Goal: Information Seeking & Learning: Learn about a topic

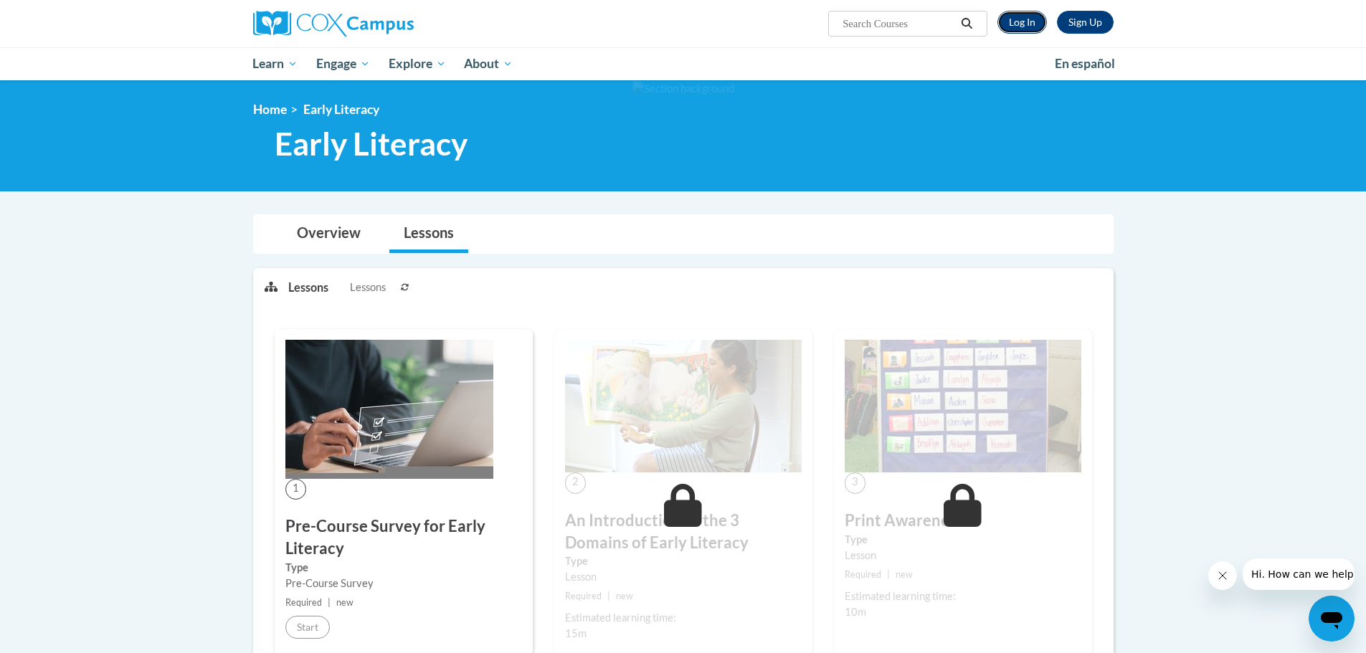
click at [1022, 24] on link "Log In" at bounding box center [1021, 22] width 49 height 23
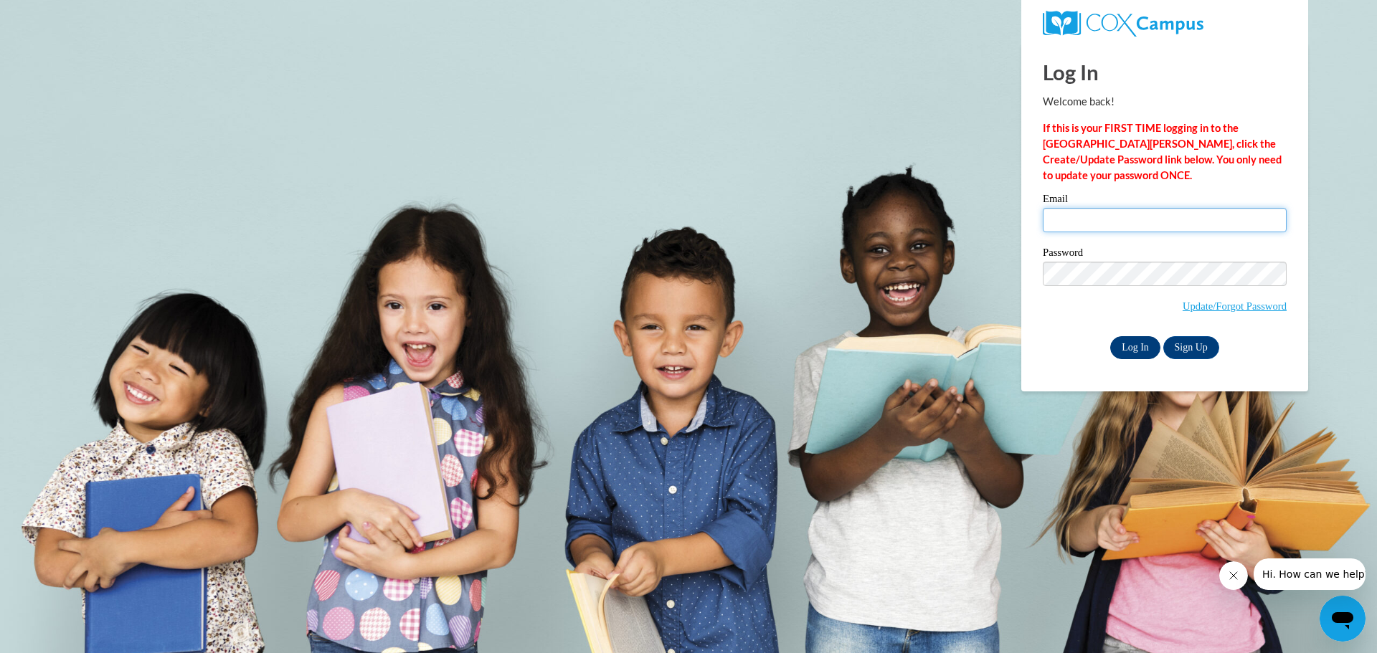
type input "ksizemore@prescott.k12.wi.us"
click at [1127, 348] on input "Log In" at bounding box center [1135, 347] width 50 height 23
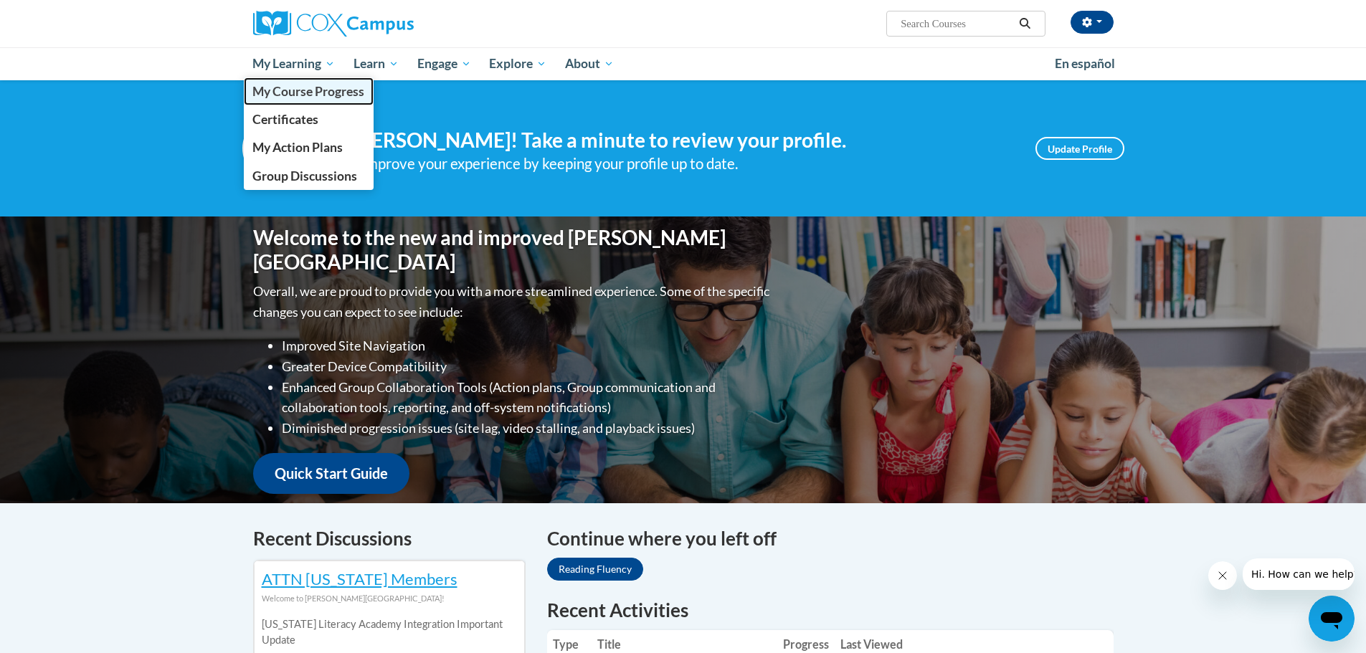
click at [320, 88] on span "My Course Progress" at bounding box center [308, 91] width 112 height 15
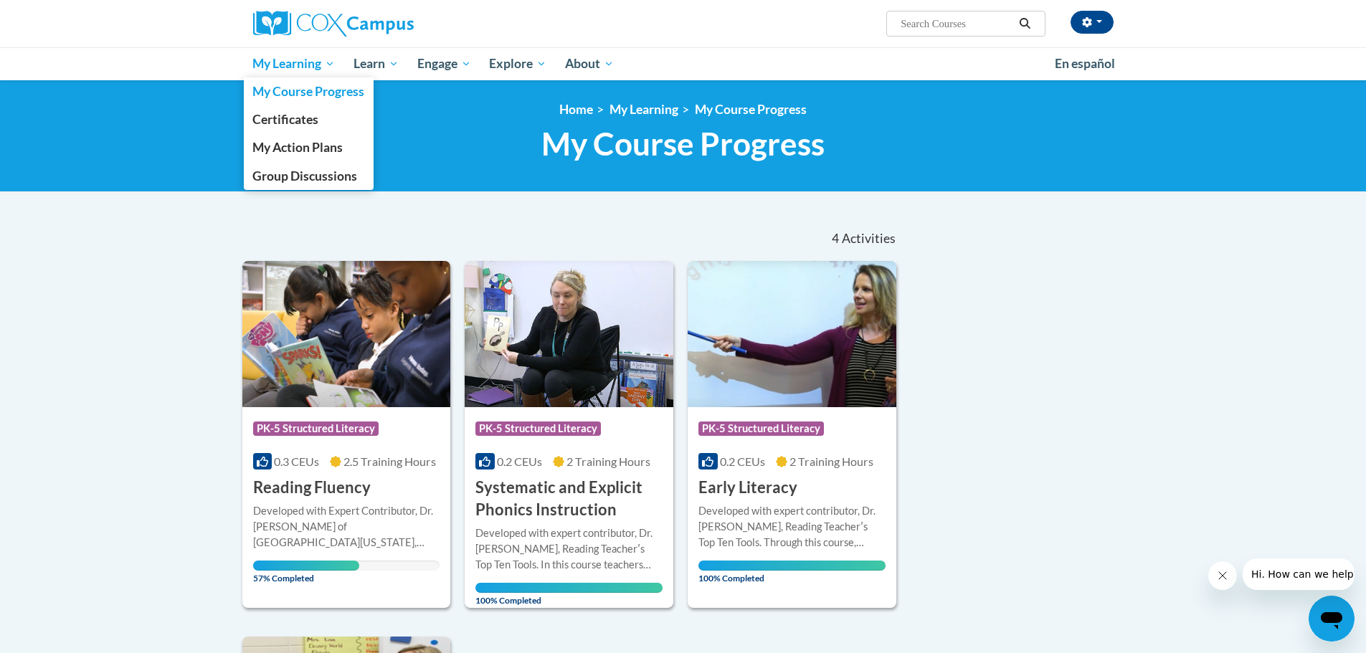
click at [291, 64] on span "My Learning" at bounding box center [293, 63] width 82 height 17
click at [294, 93] on span "My Course Progress" at bounding box center [308, 91] width 112 height 15
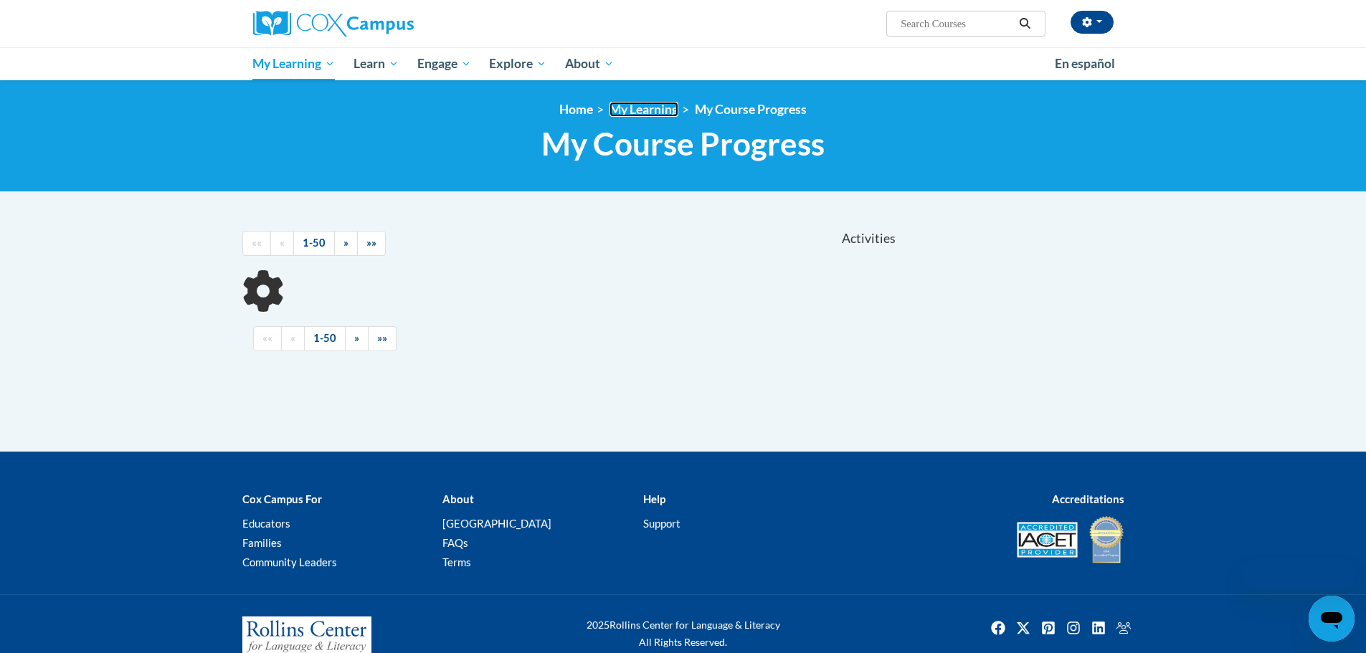
click at [655, 106] on link "My Learning" at bounding box center [644, 109] width 69 height 15
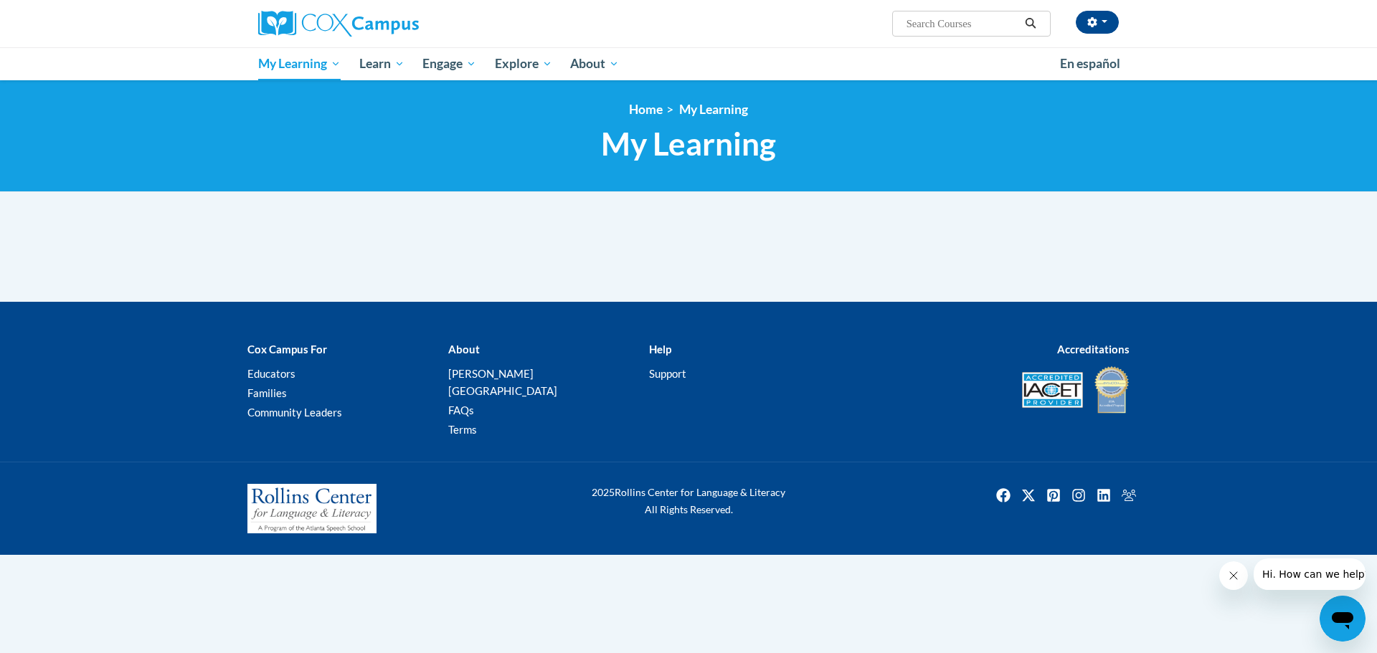
click at [1255, 331] on div "Cox Campus For Educators Families Community Leaders About Cox Campus FAQs Terms…" at bounding box center [688, 390] width 1377 height 143
click at [721, 103] on link "My Learning" at bounding box center [713, 109] width 69 height 15
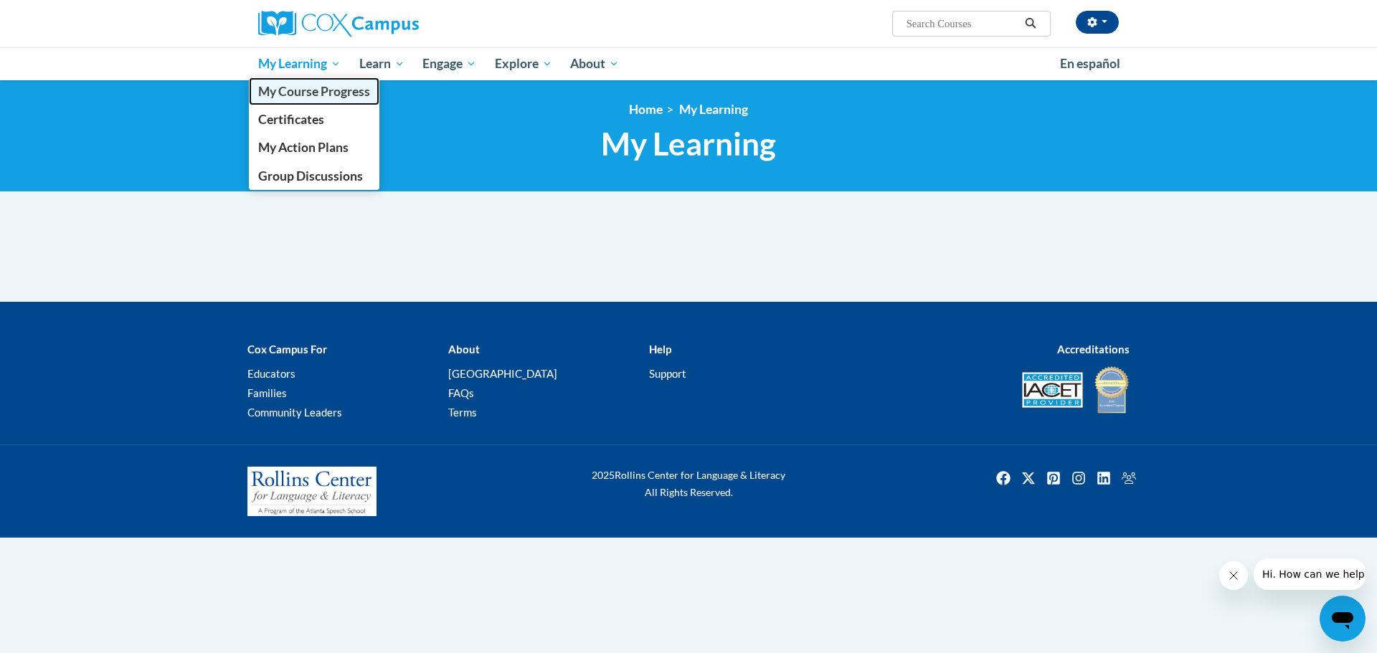
click at [296, 94] on span "My Course Progress" at bounding box center [314, 91] width 112 height 15
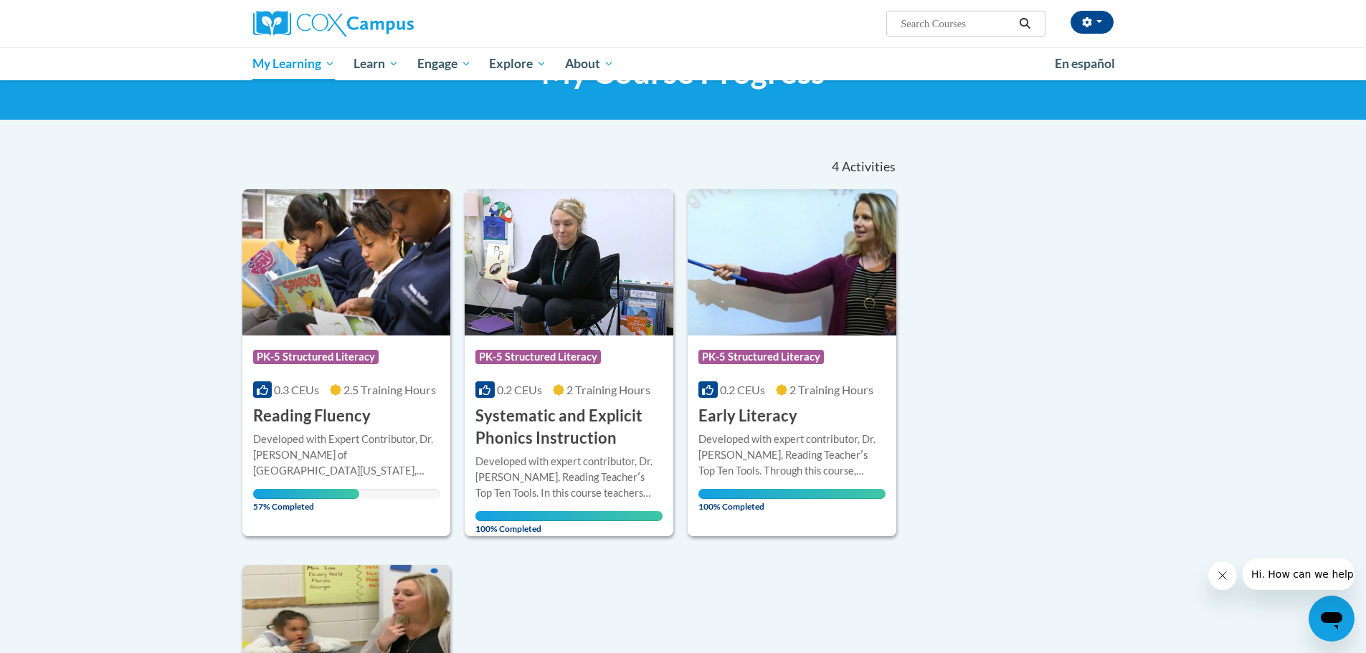
scroll to position [287, 0]
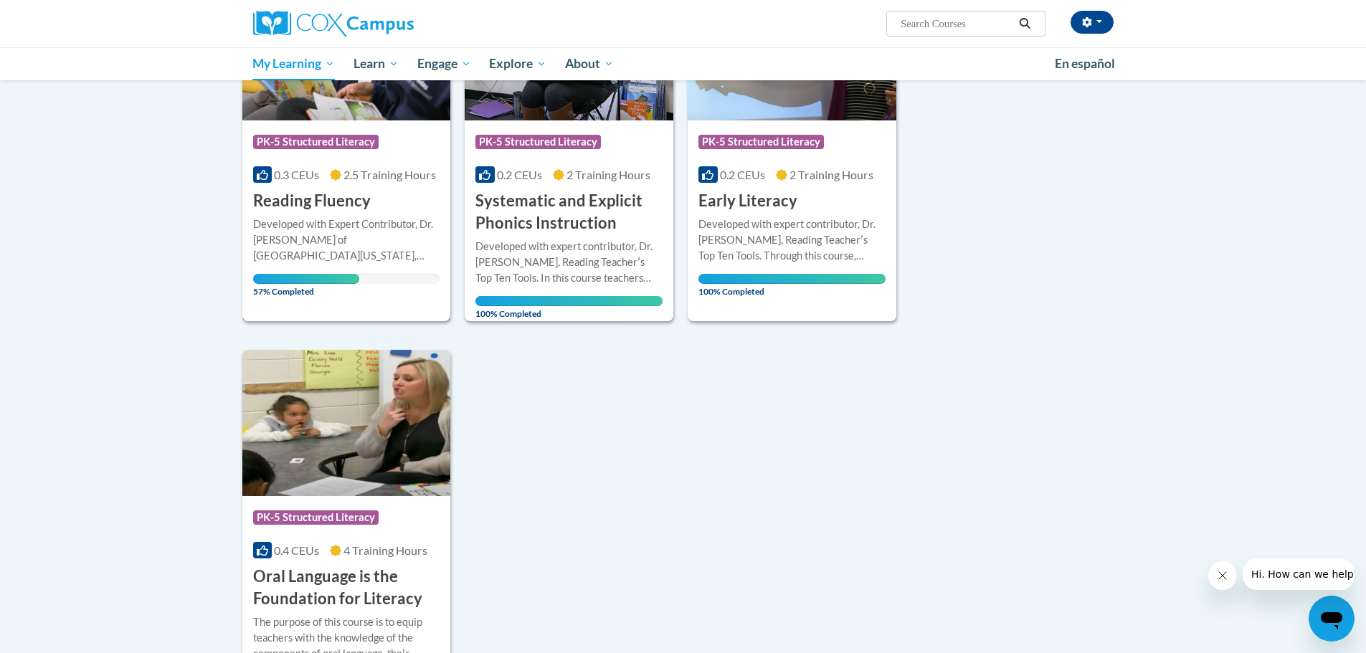
click at [338, 214] on div "More Info Open Developed with Expert Contributor, Dr. Laura Rhinehart of Univer…" at bounding box center [346, 253] width 209 height 83
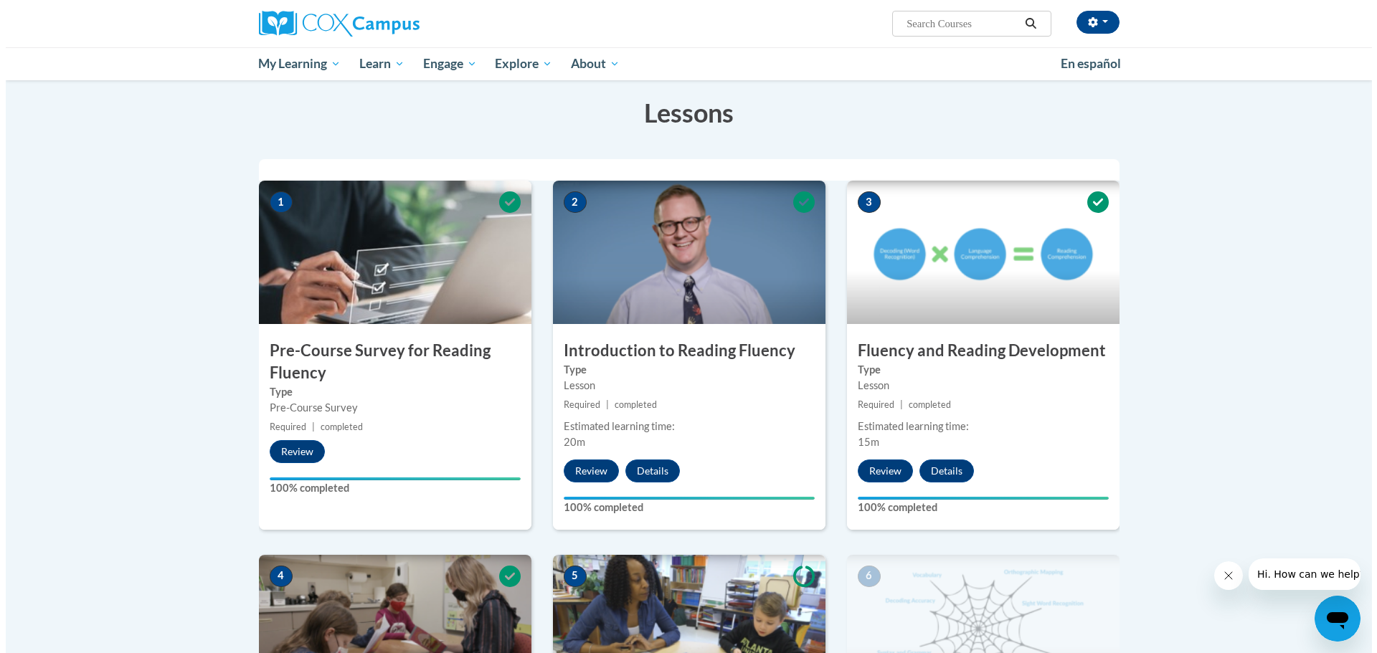
scroll to position [574, 0]
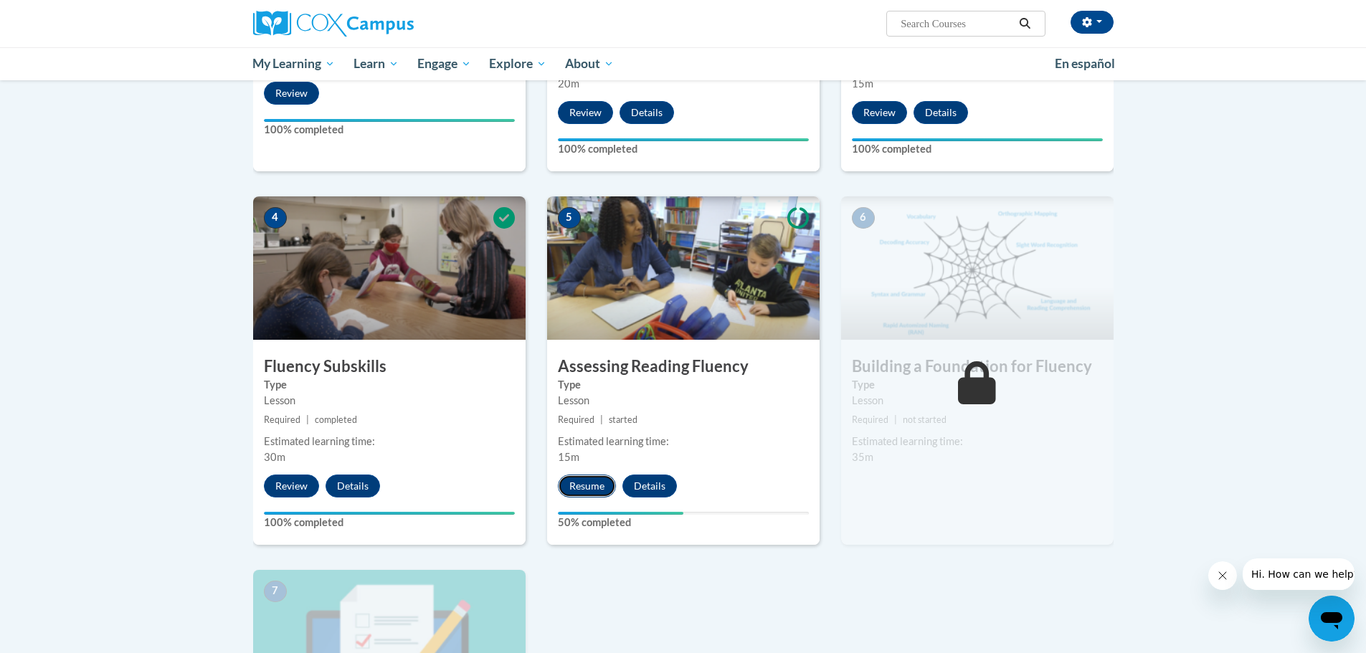
click at [584, 481] on button "Resume" at bounding box center [587, 486] width 58 height 23
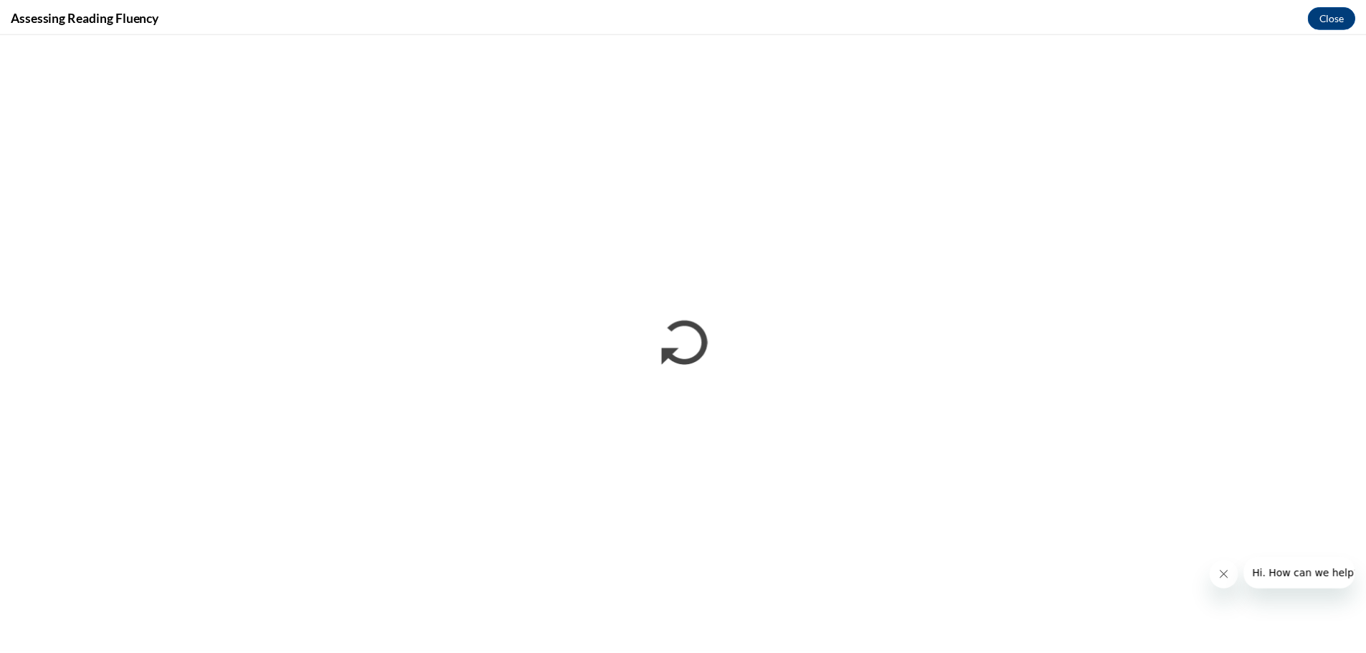
scroll to position [0, 0]
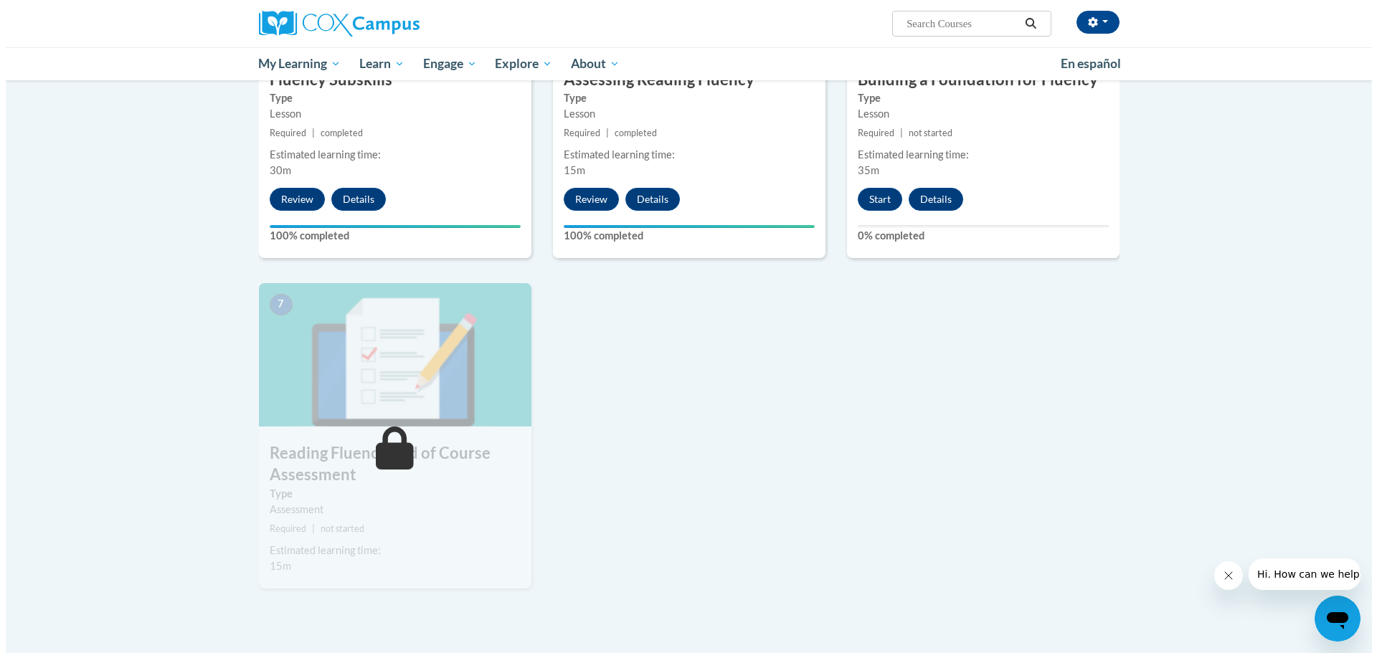
scroll to position [645, 0]
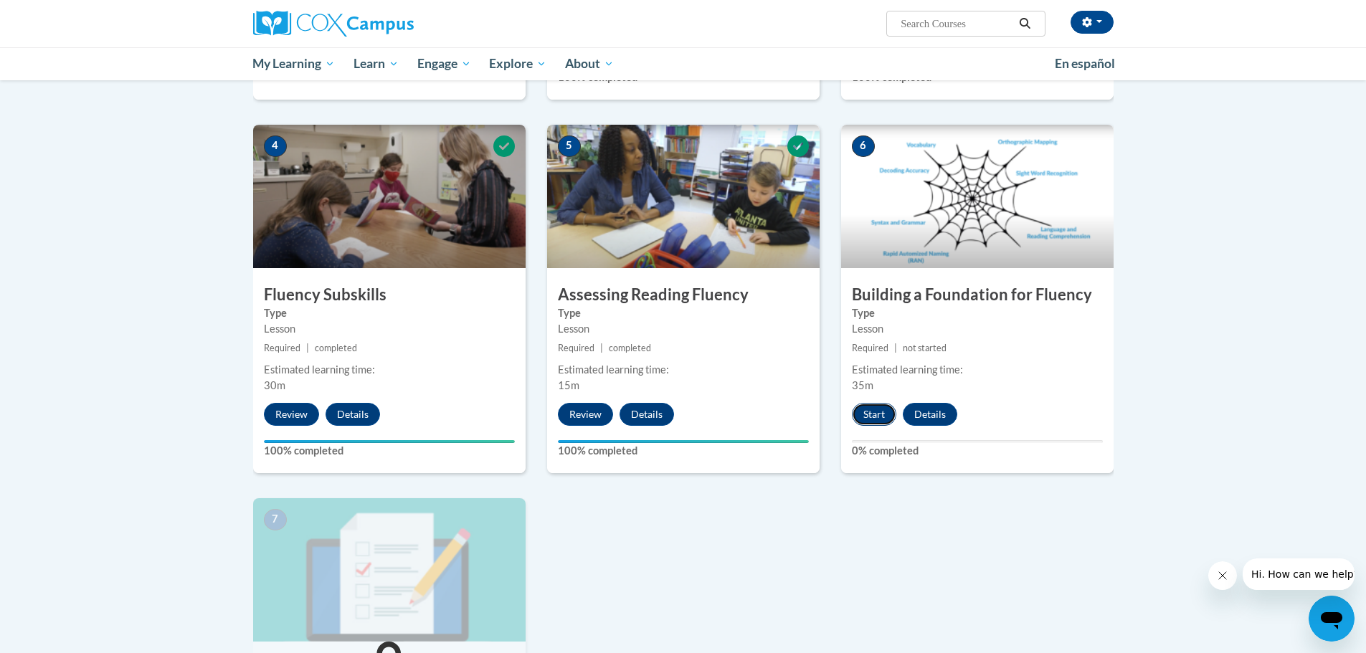
click at [874, 417] on button "Start" at bounding box center [874, 414] width 44 height 23
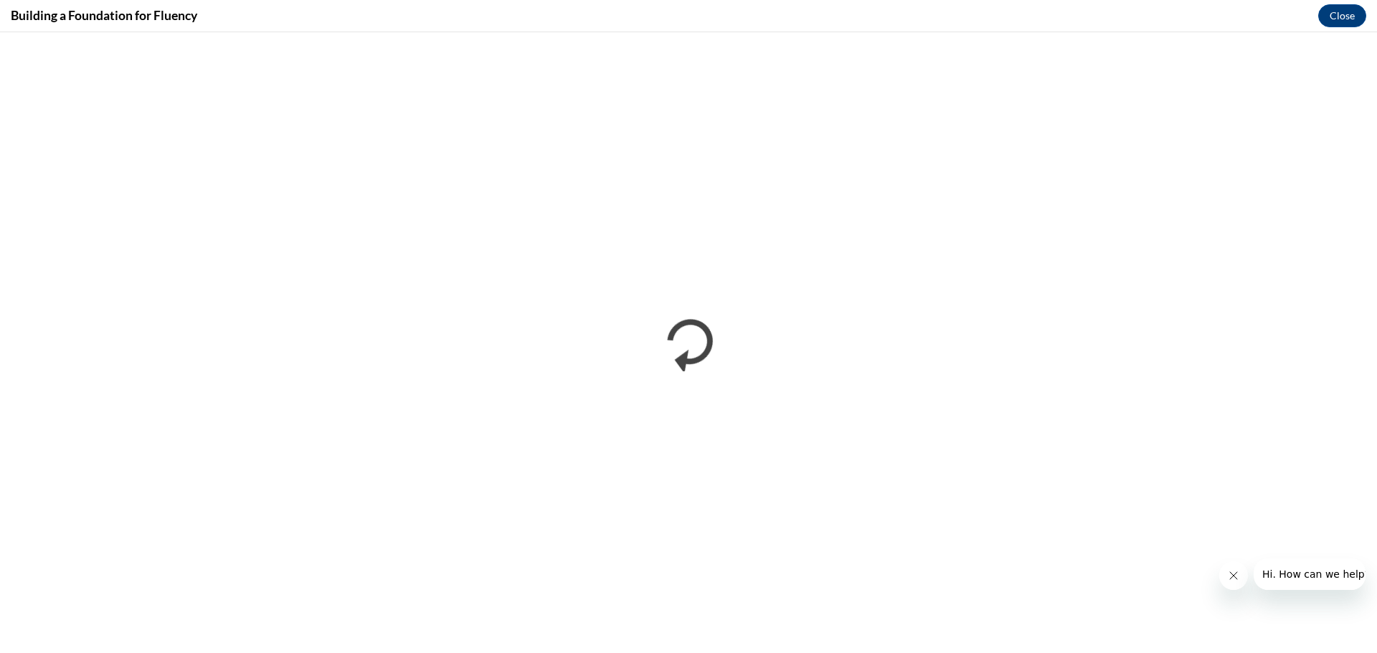
scroll to position [0, 0]
